Goal: Check status: Check status

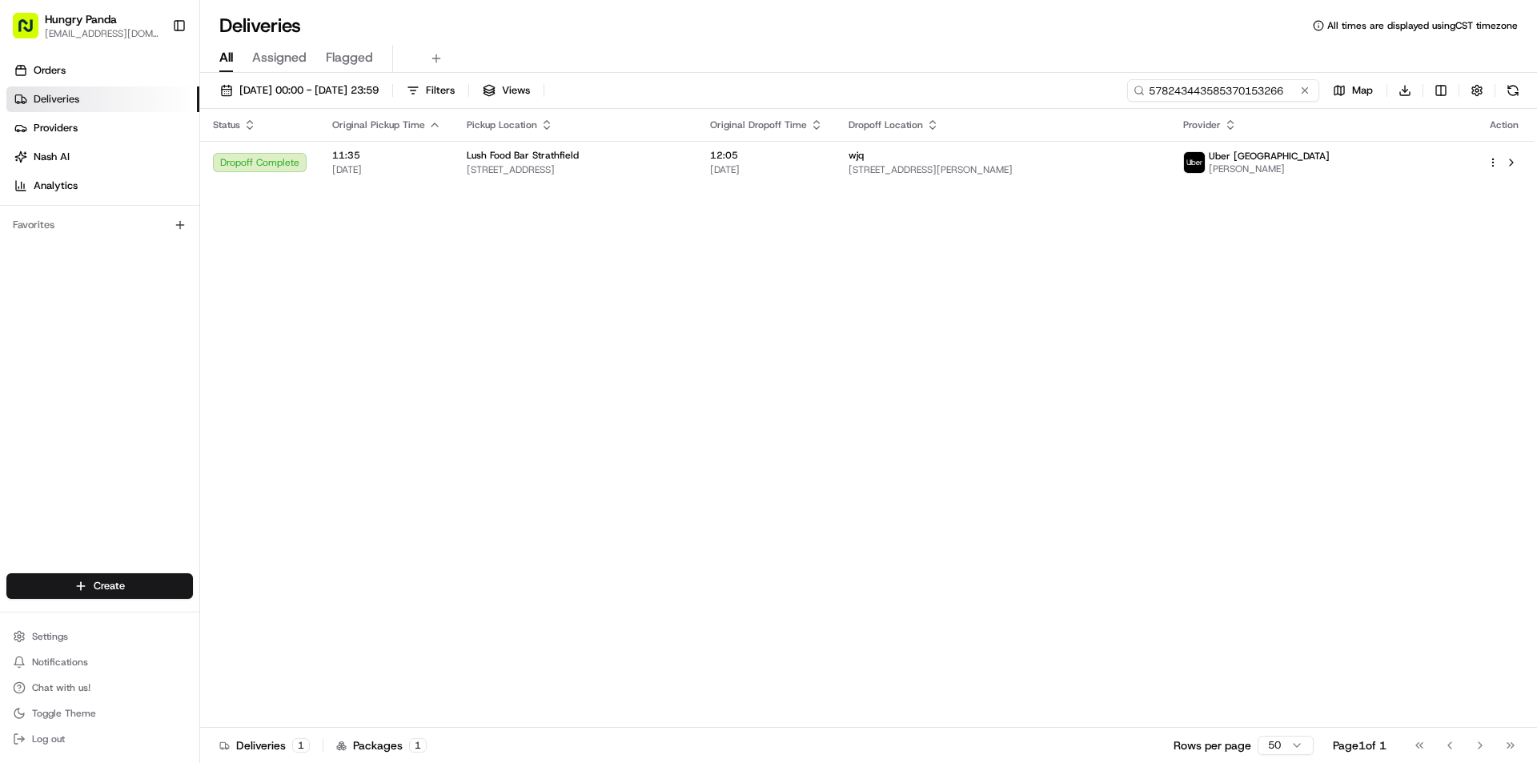
click at [1233, 96] on input "578243443585370153266" at bounding box center [1223, 90] width 192 height 22
paste input "3591432035950759481010"
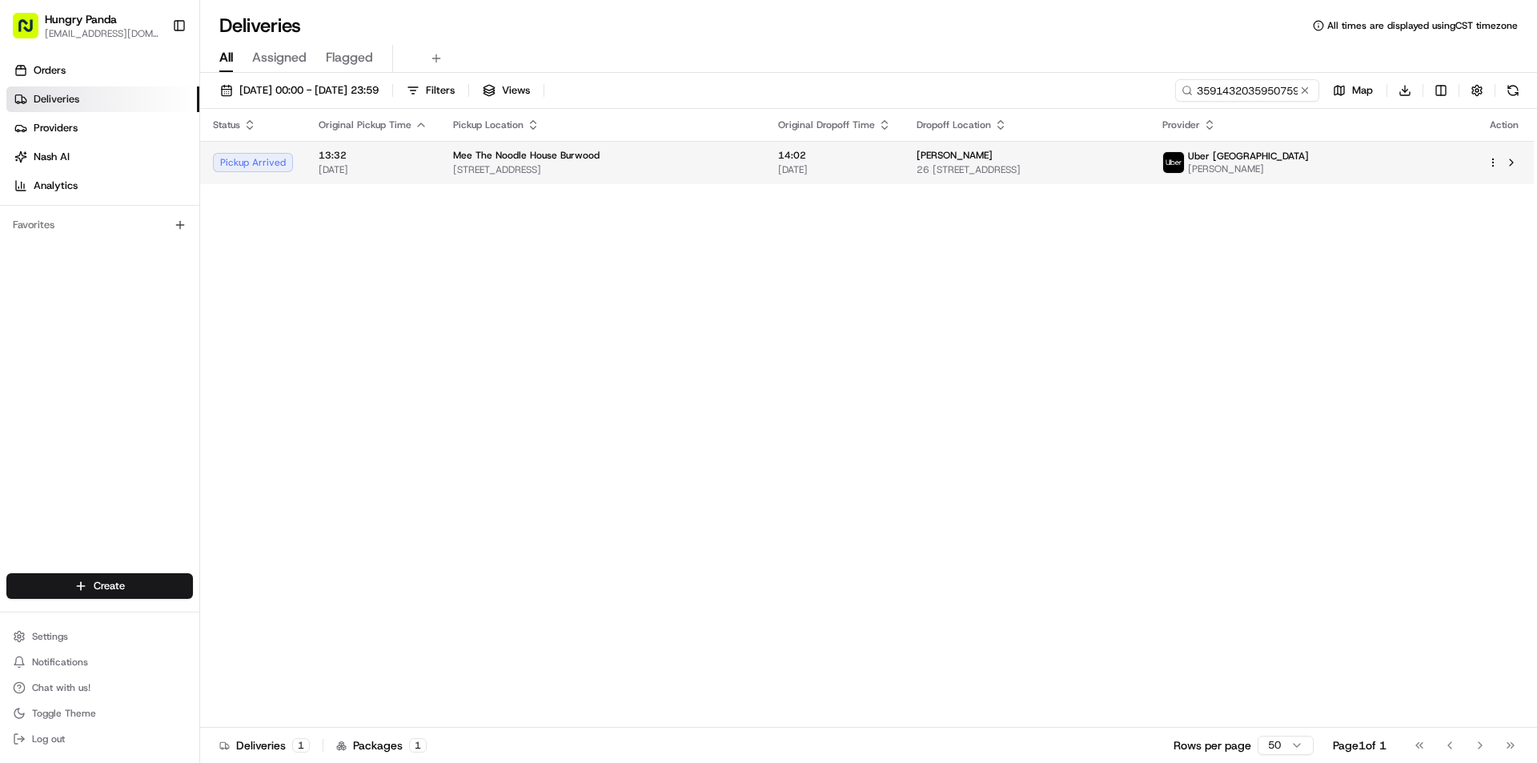
click at [1016, 155] on div "[PERSON_NAME]" at bounding box center [1026, 155] width 219 height 13
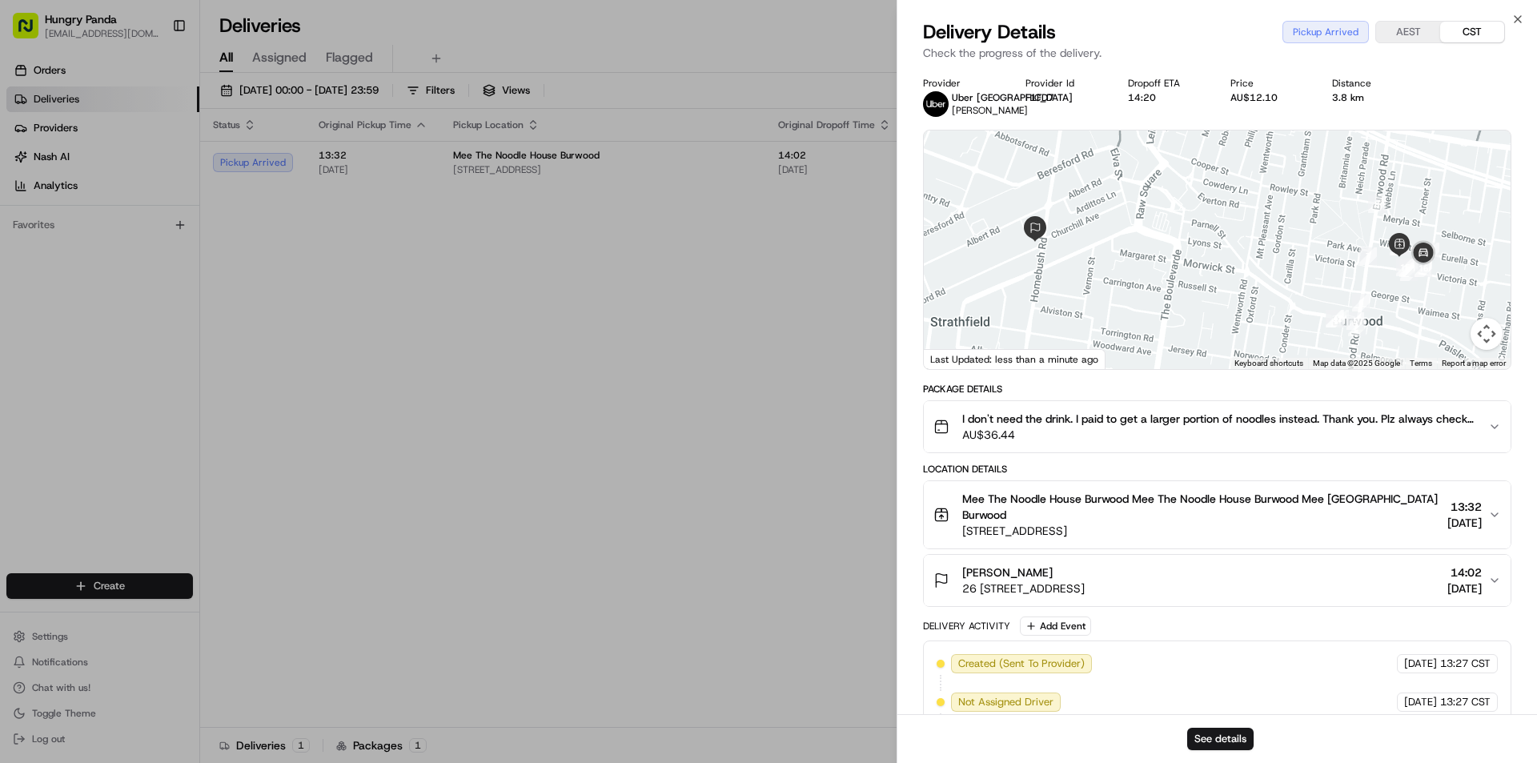
drag, startPoint x: 1415, startPoint y: 289, endPoint x: 1355, endPoint y: 292, distance: 59.3
click at [1355, 292] on div at bounding box center [1217, 249] width 587 height 239
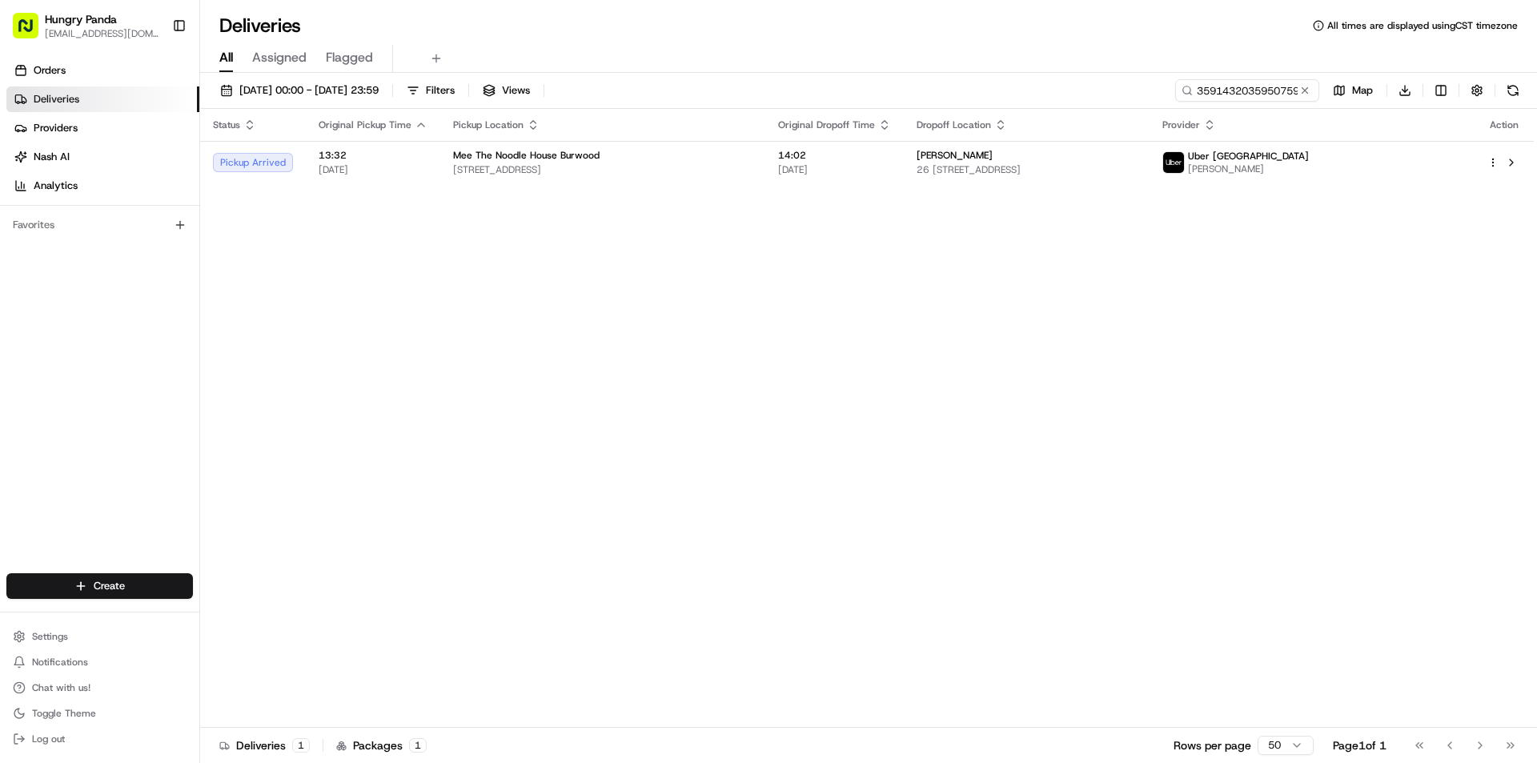
click at [779, 274] on div "Status Original Pickup Time Pickup Location Original Dropoff Time Dropoff Locat…" at bounding box center [867, 418] width 1334 height 619
drag, startPoint x: 1302, startPoint y: 82, endPoint x: 1241, endPoint y: 88, distance: 61.2
click at [1302, 82] on input "3591432035950759481010" at bounding box center [1223, 90] width 192 height 22
click at [1229, 90] on input "3591432035950759481010" at bounding box center [1223, 90] width 192 height 22
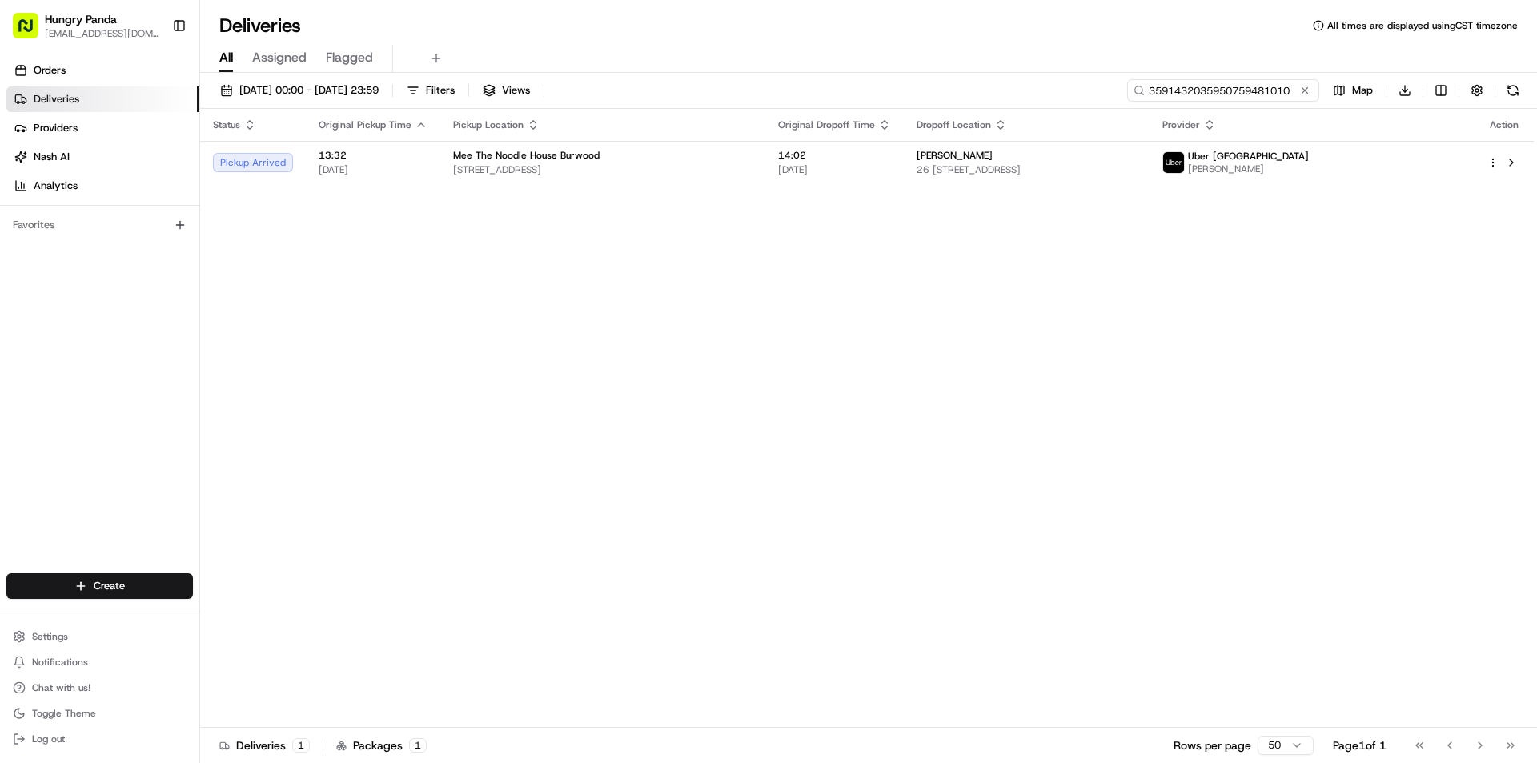
paste input "49348498535070269462"
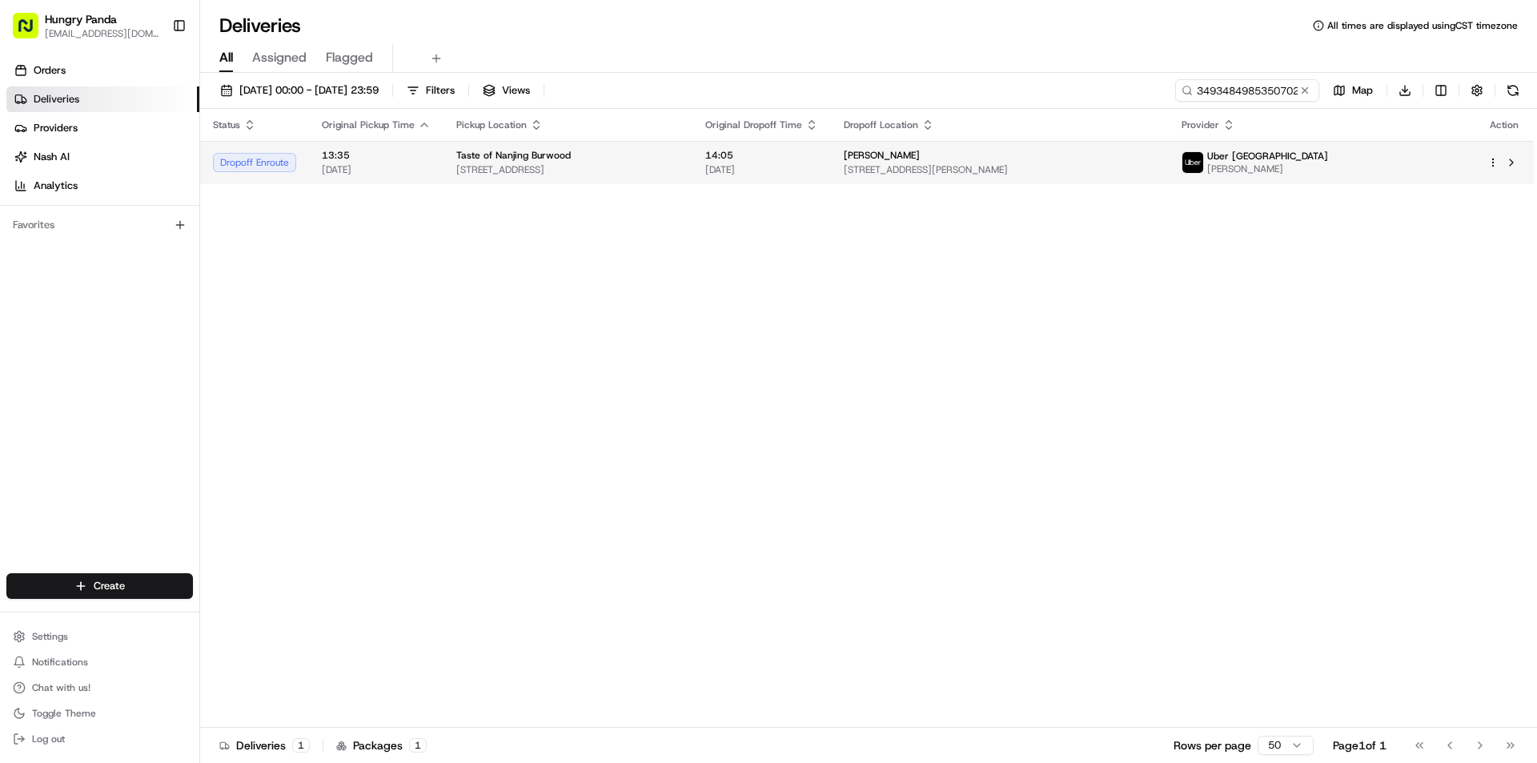
click at [1155, 153] on div "[PERSON_NAME]" at bounding box center [999, 155] width 311 height 13
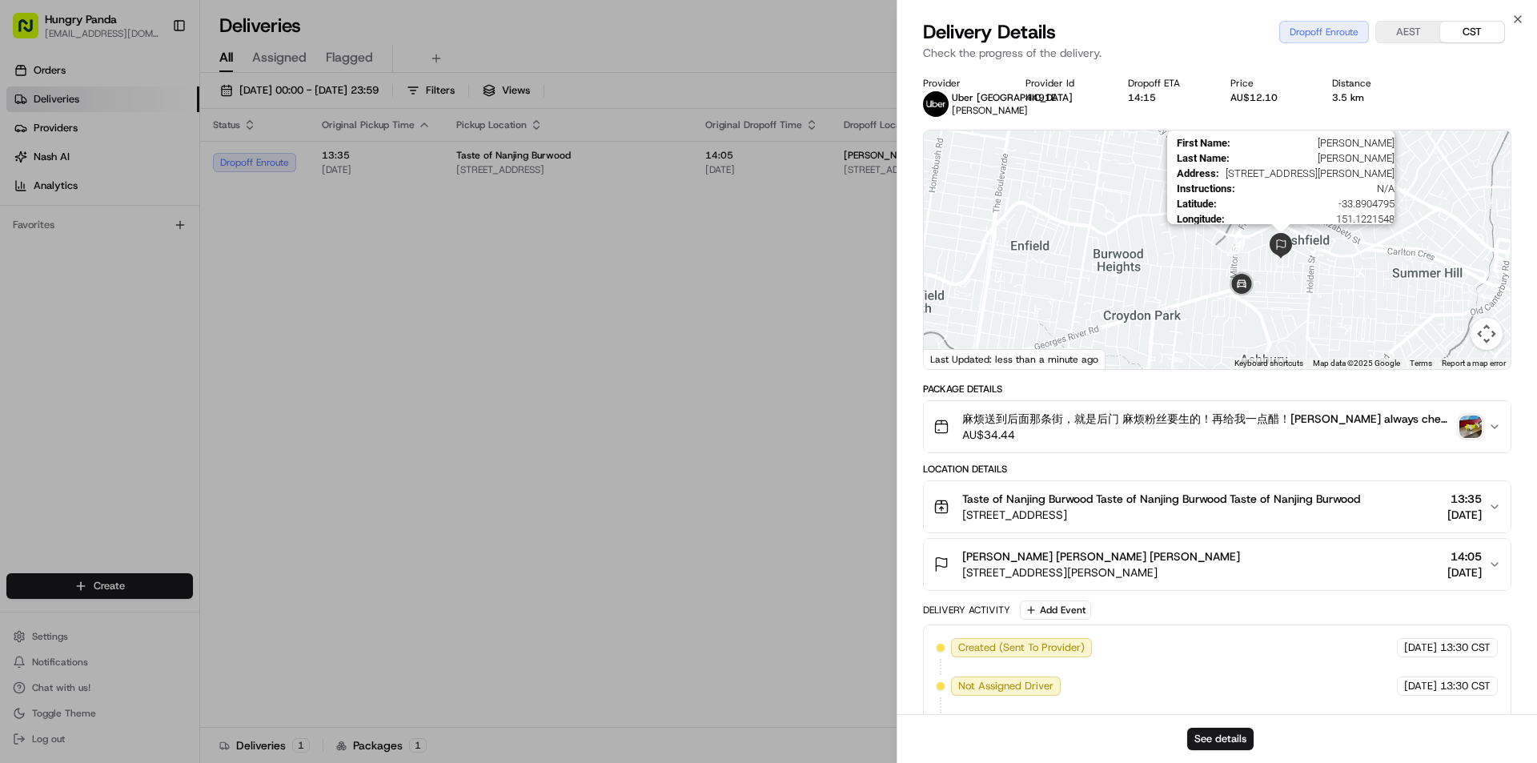
drag, startPoint x: 1297, startPoint y: 270, endPoint x: 1294, endPoint y: 262, distance: 8.6
click at [1294, 262] on div "First Name : [PERSON_NAME] Last Name : [PERSON_NAME] Address : [STREET_ADDRESS]…" at bounding box center [1217, 249] width 587 height 239
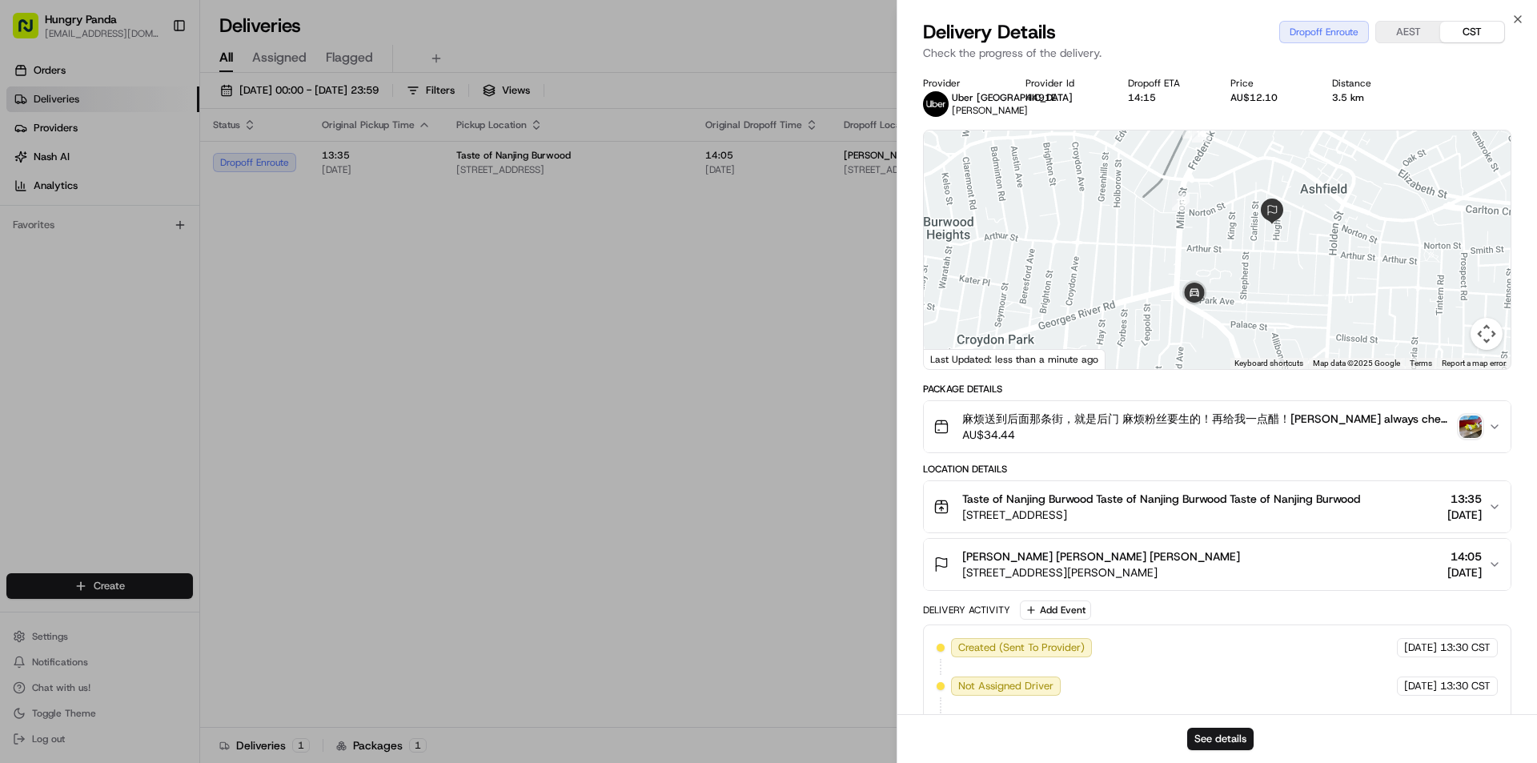
drag, startPoint x: 1300, startPoint y: 300, endPoint x: 1263, endPoint y: 295, distance: 37.1
click at [1263, 295] on div at bounding box center [1217, 249] width 587 height 239
click at [1493, 431] on button "麻烦送到后面那条街，就是后门 麻烦粉丝要生的！再给我一点醋！[PERSON_NAME] always check order number, call cus…" at bounding box center [1217, 426] width 587 height 51
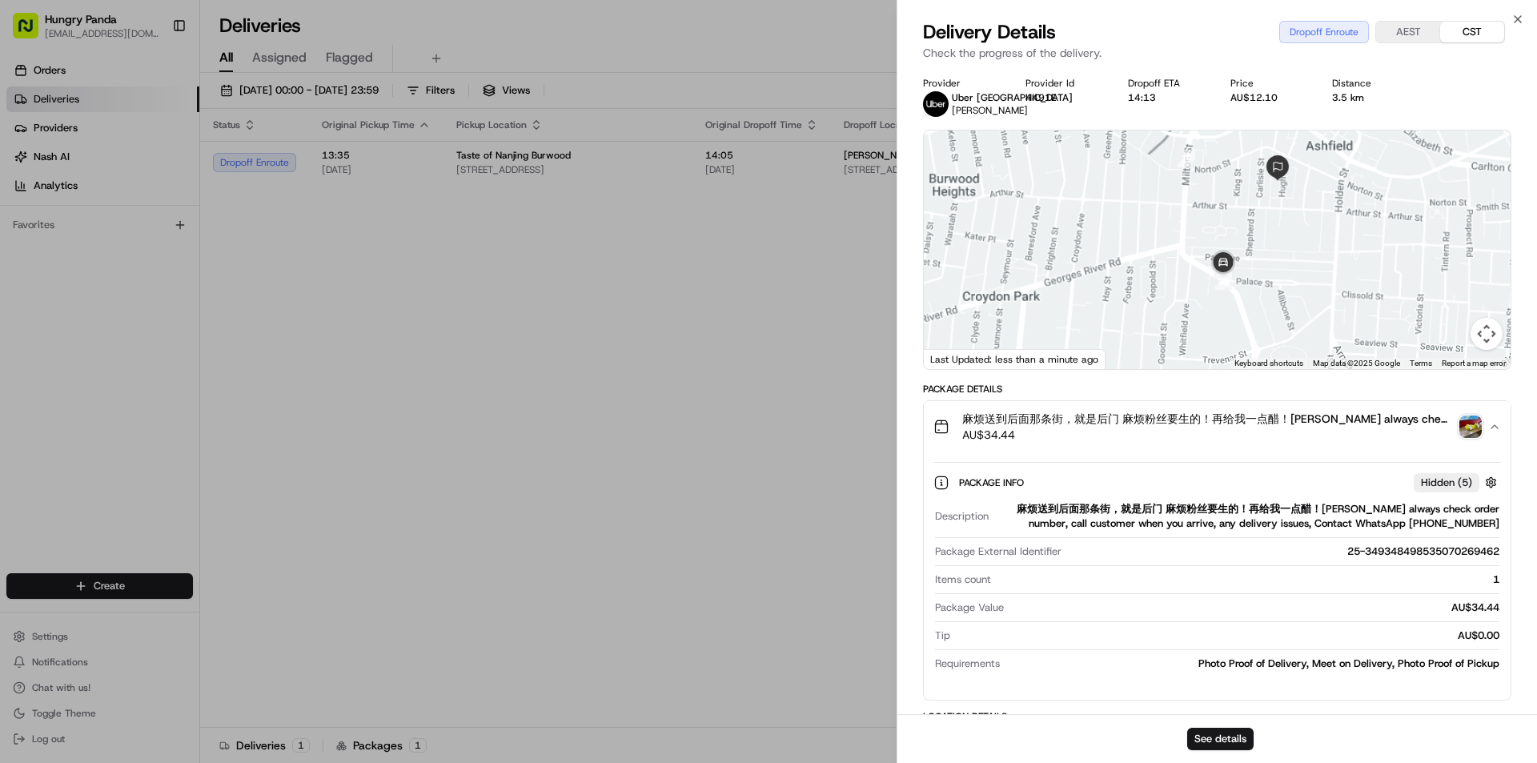
click at [1246, 270] on div at bounding box center [1217, 249] width 587 height 239
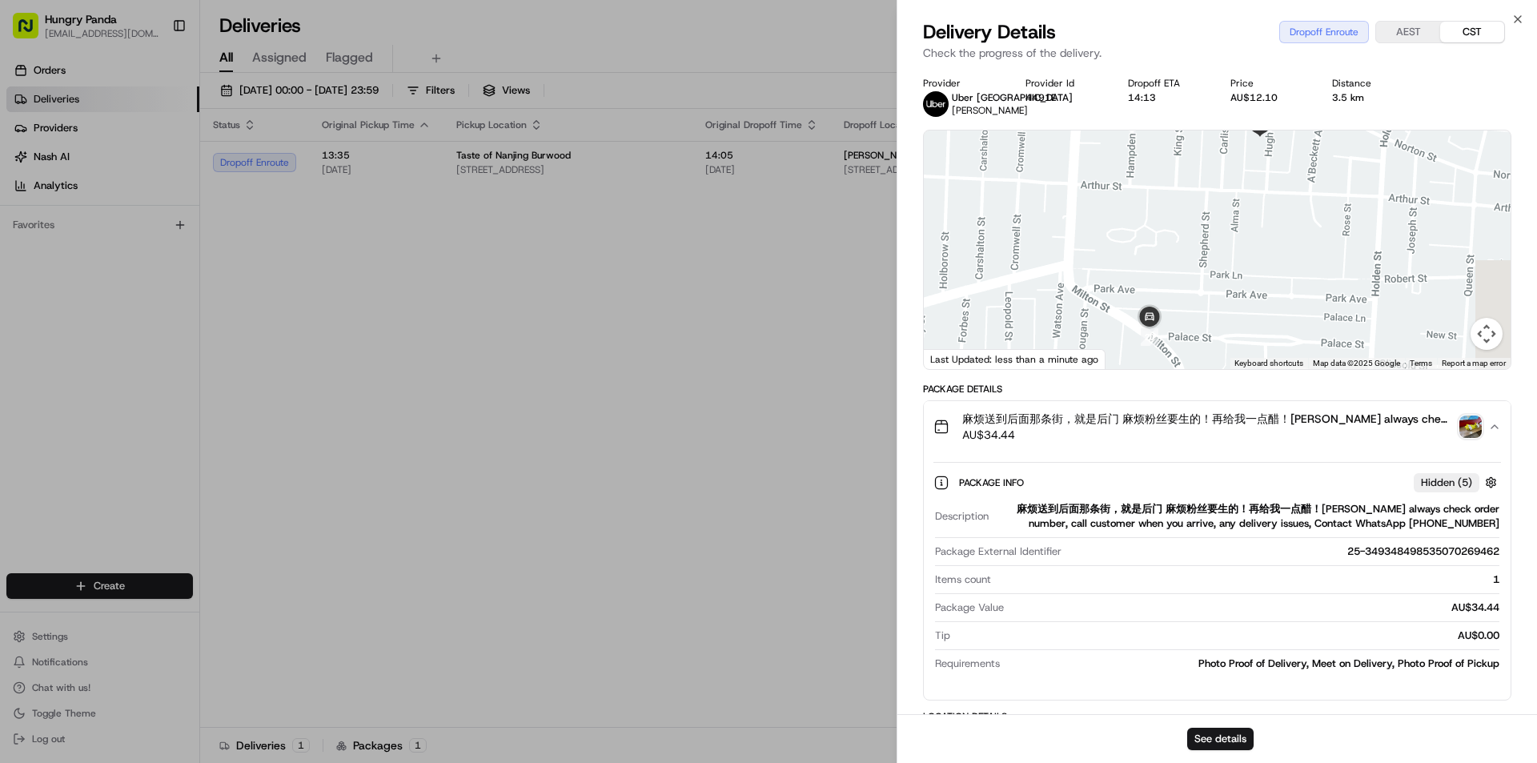
drag, startPoint x: 1281, startPoint y: 235, endPoint x: 1206, endPoint y: 263, distance: 80.3
click at [1216, 259] on div at bounding box center [1217, 249] width 587 height 239
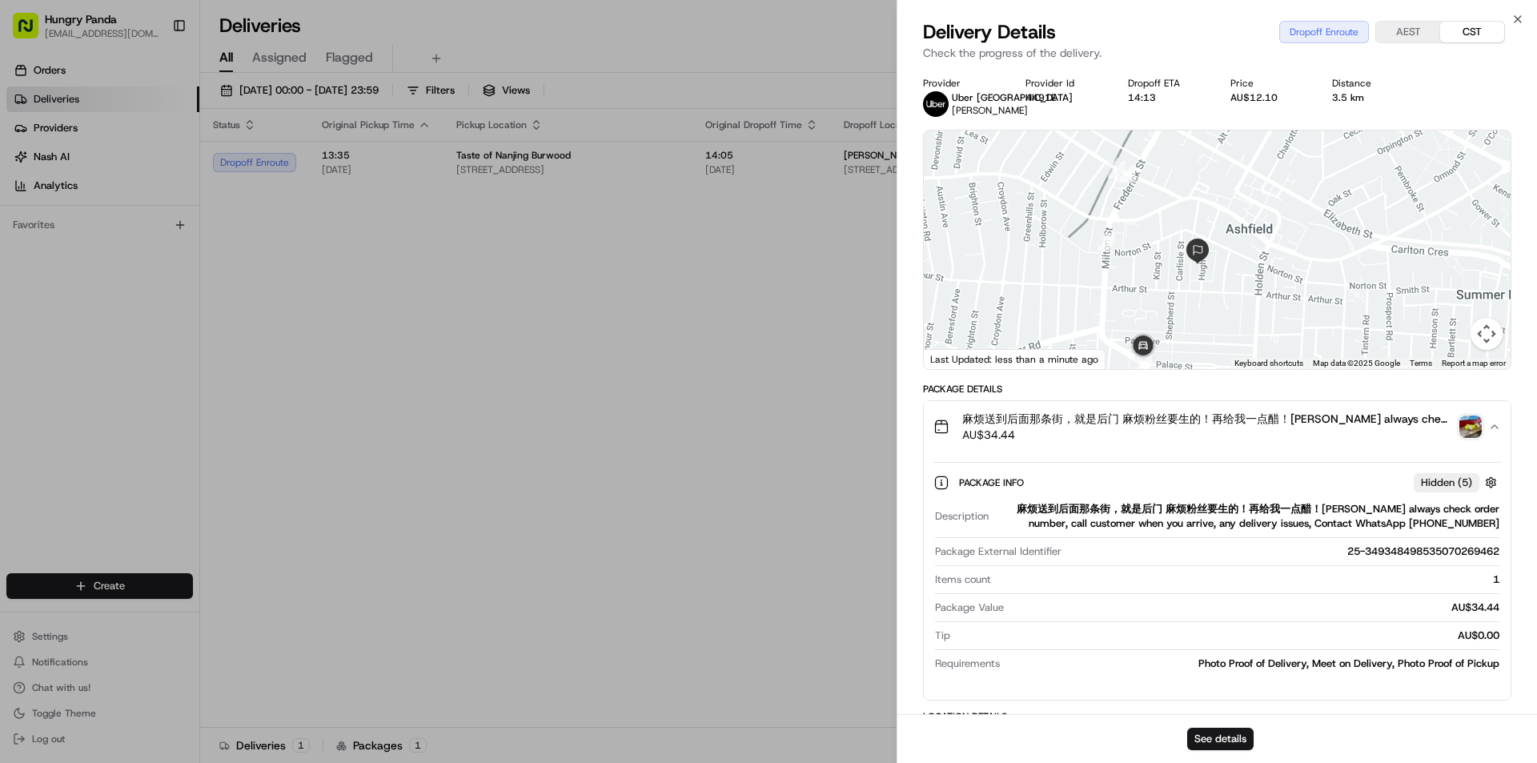
click at [1205, 306] on div at bounding box center [1217, 249] width 587 height 239
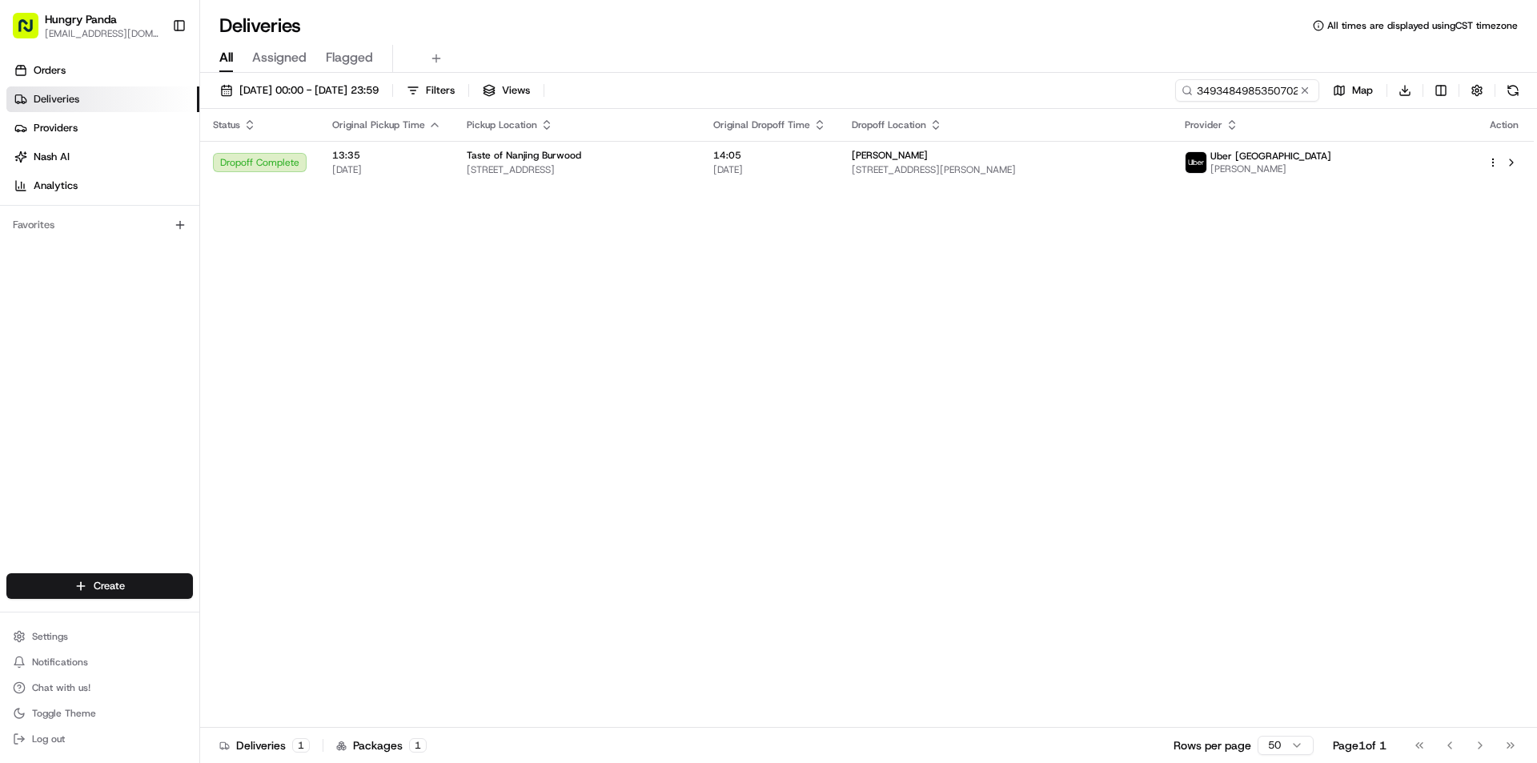
click at [454, 315] on div "Status Original Pickup Time Pickup Location Original Dropoff Time Dropoff Locat…" at bounding box center [867, 418] width 1334 height 619
click at [1228, 94] on input "349348498535070269462" at bounding box center [1223, 90] width 192 height 22
click at [1211, 94] on input "349348498535070269462" at bounding box center [1223, 90] width 192 height 22
paste input "9983446935251756431244"
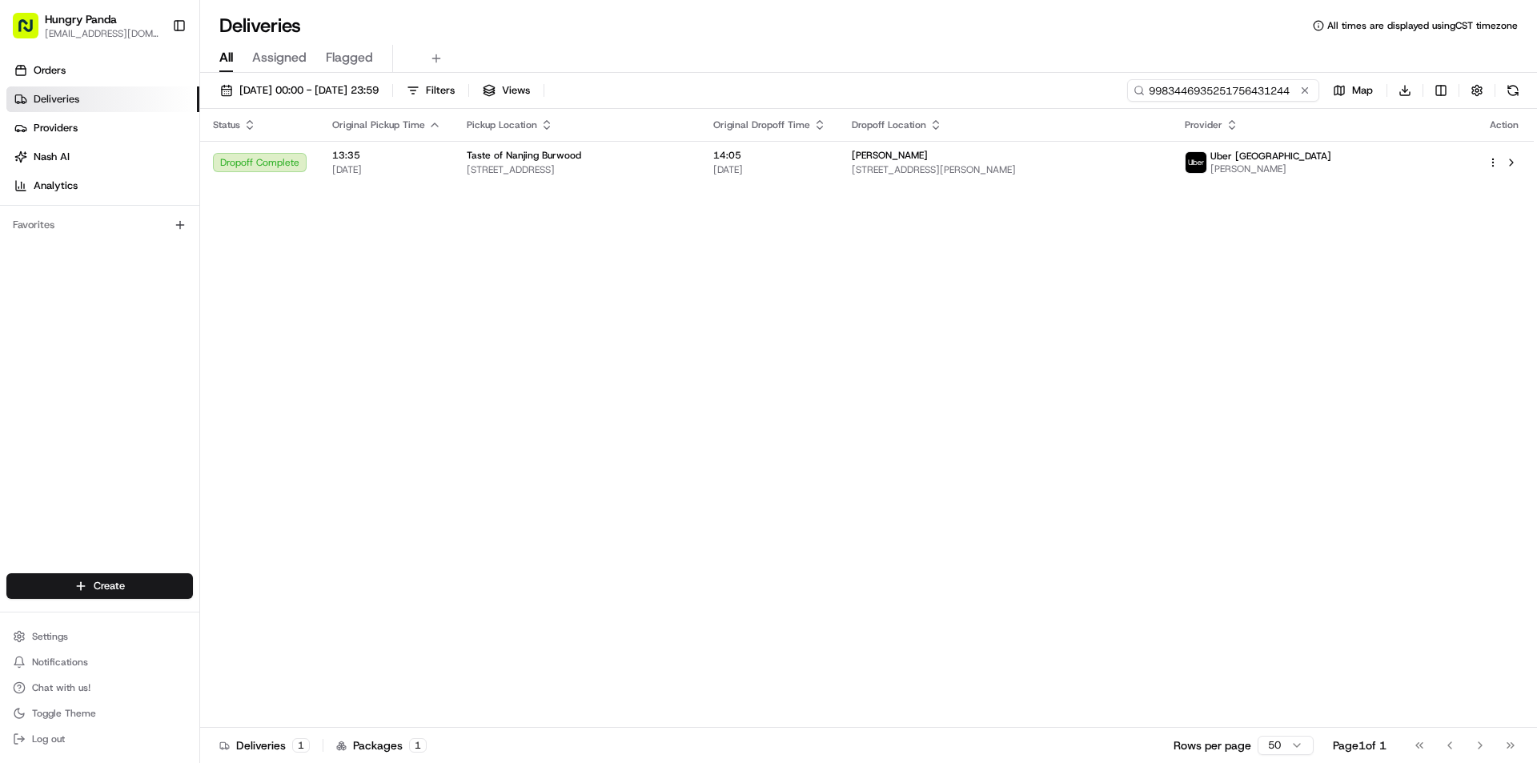
type input "9983446935251756431244"
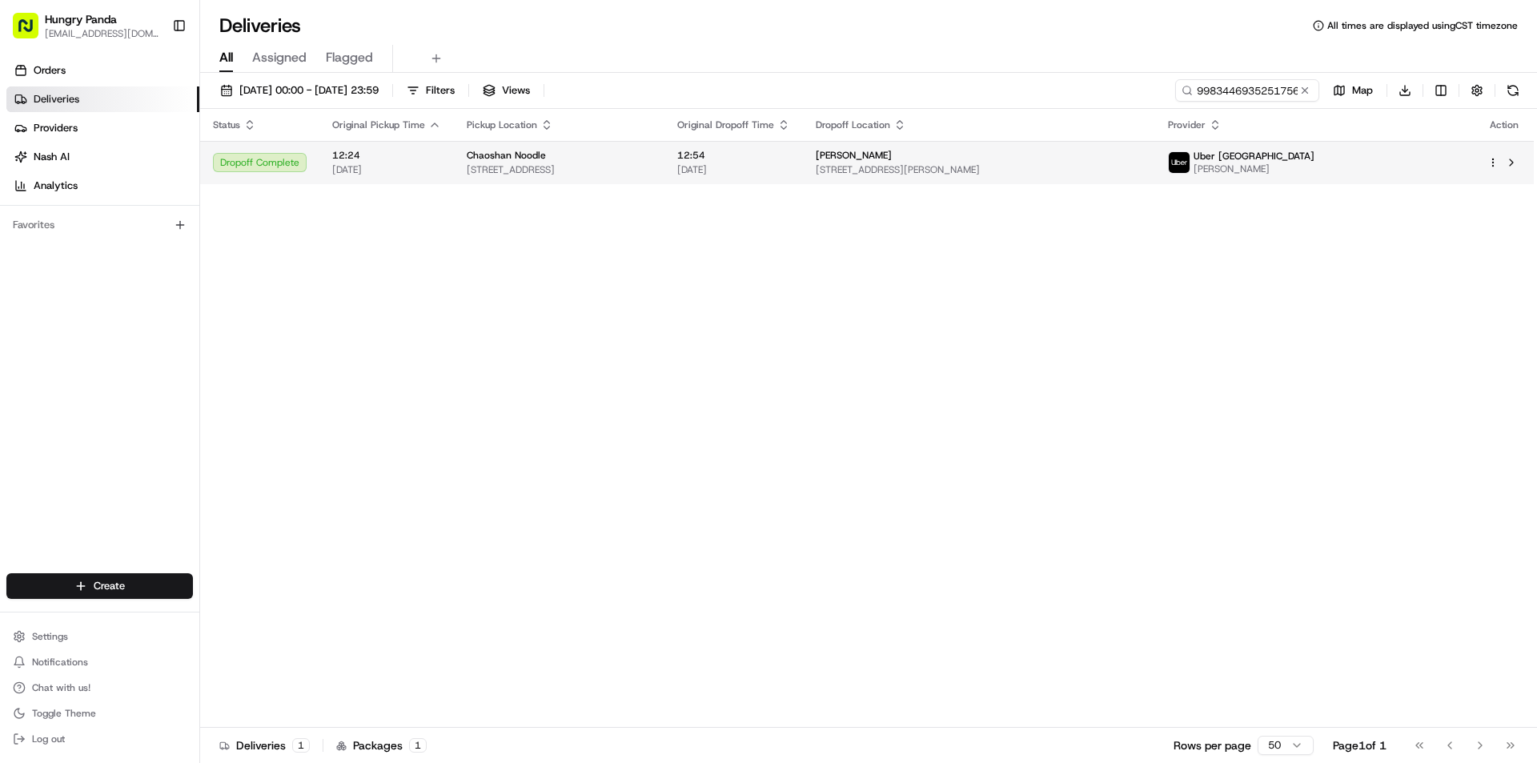
click at [1155, 142] on td "[PERSON_NAME] [STREET_ADDRESS][PERSON_NAME]" at bounding box center [979, 162] width 352 height 43
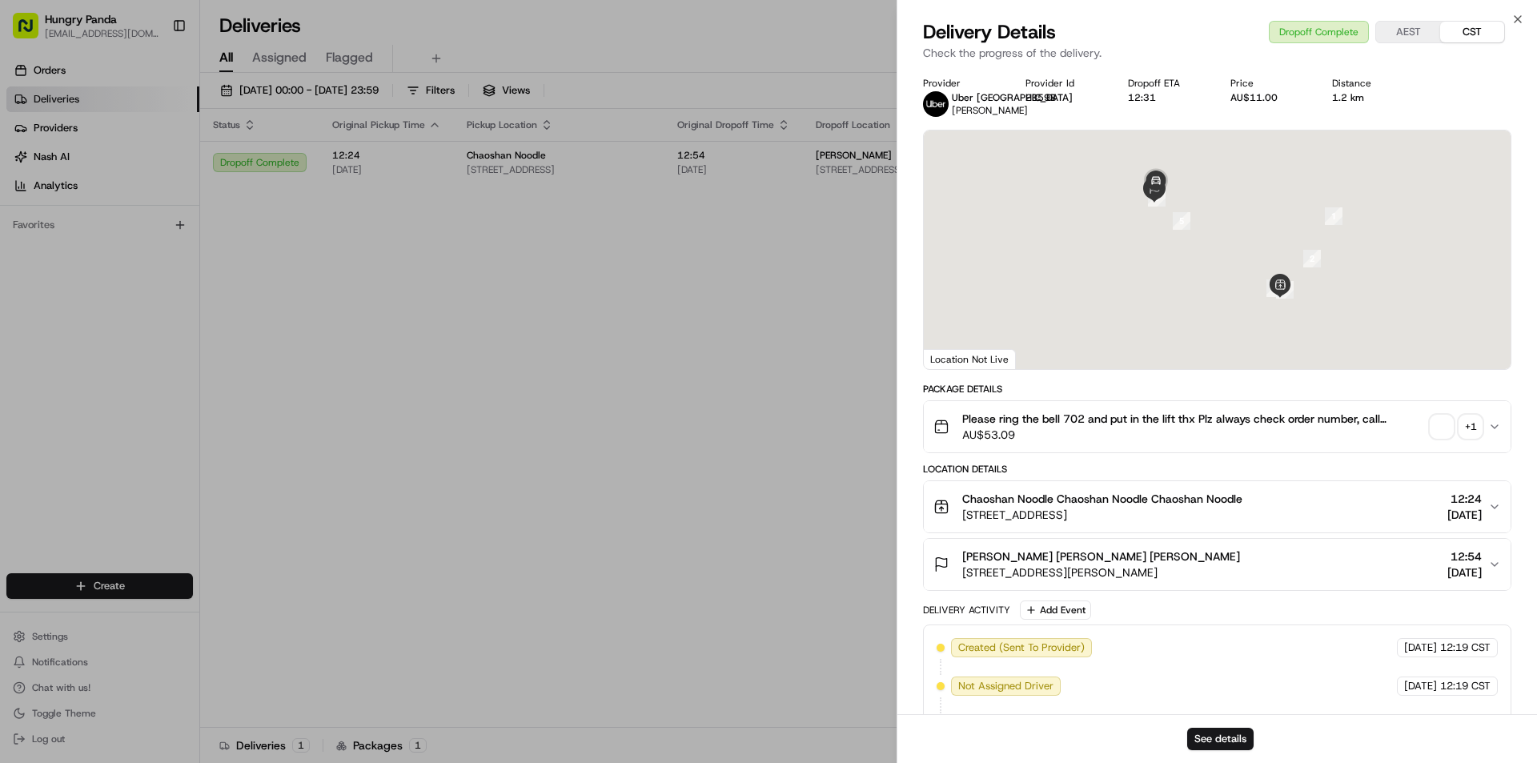
click at [1475, 427] on div "+ 1" at bounding box center [1470, 426] width 22 height 22
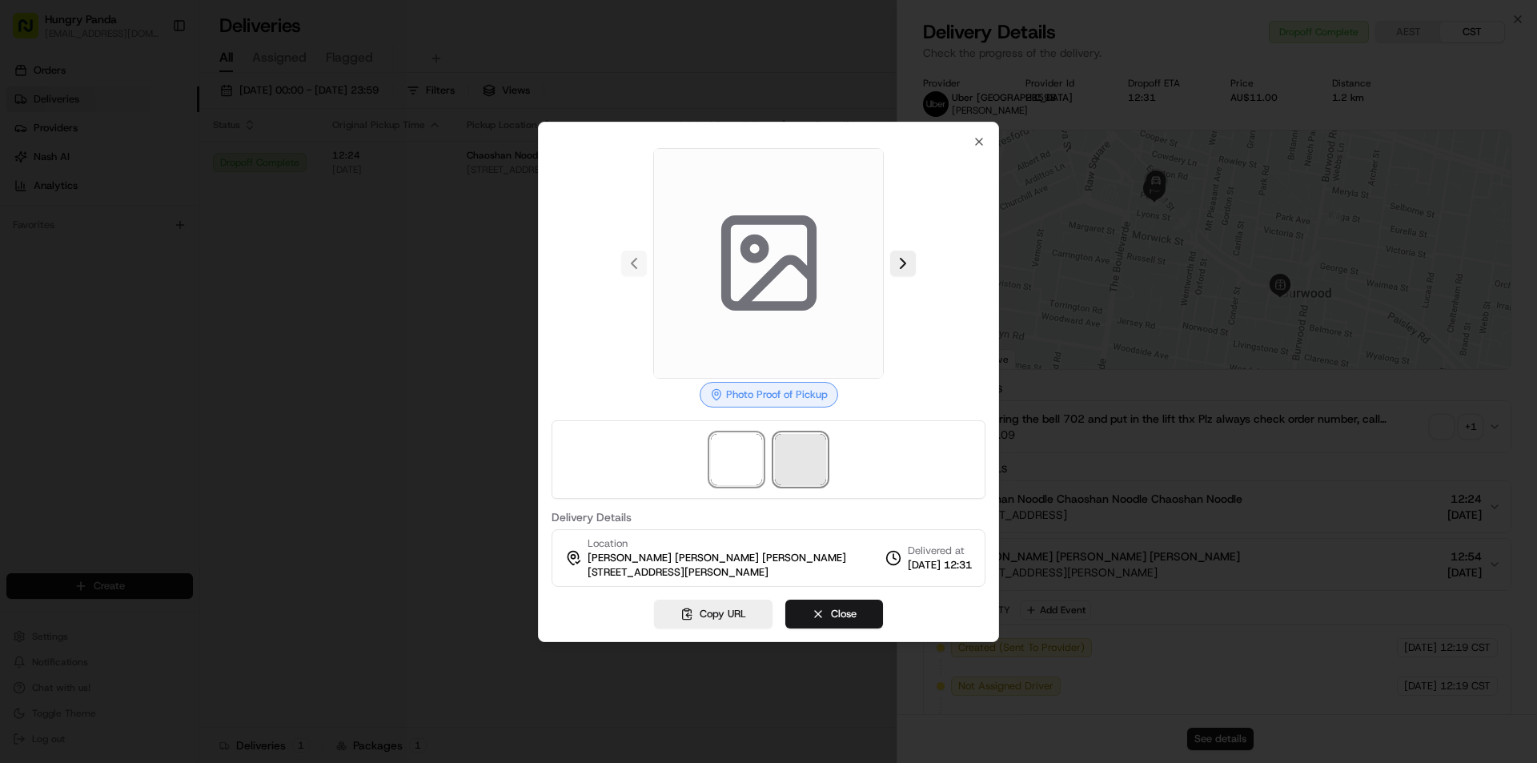
click at [824, 468] on span at bounding box center [800, 459] width 51 height 51
